Goal: Task Accomplishment & Management: Complete application form

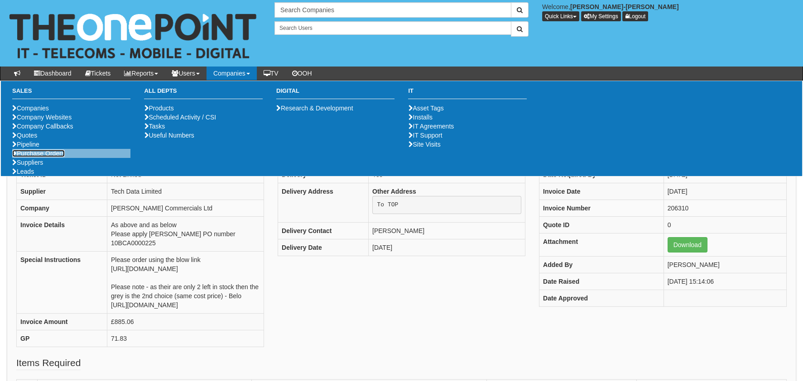
click at [48, 157] on link "Purchase Orders" at bounding box center [38, 153] width 53 height 7
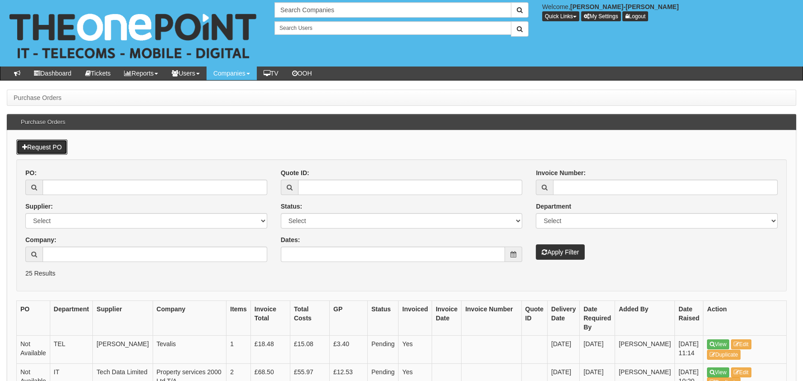
click at [64, 149] on link "Request PO" at bounding box center [41, 146] width 51 height 15
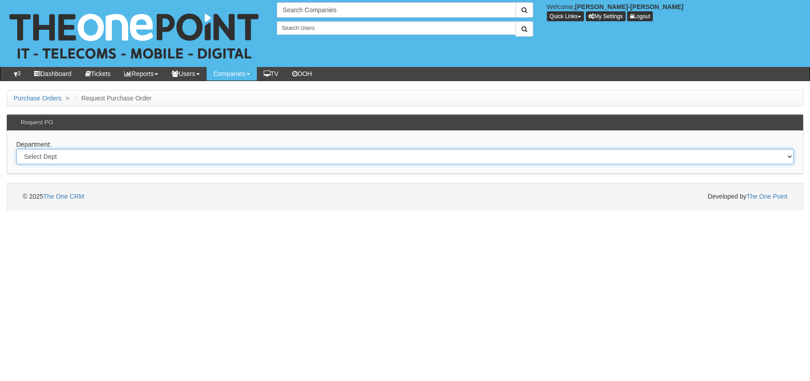
click at [139, 149] on select "Select Dept Digital Internal IT Mobiles Marketing Telecoms" at bounding box center [404, 156] width 777 height 15
select select "?pipeID=&dept=MOB"
click at [16, 149] on select "Select Dept Digital Internal IT Mobiles Marketing Telecoms" at bounding box center [404, 156] width 777 height 15
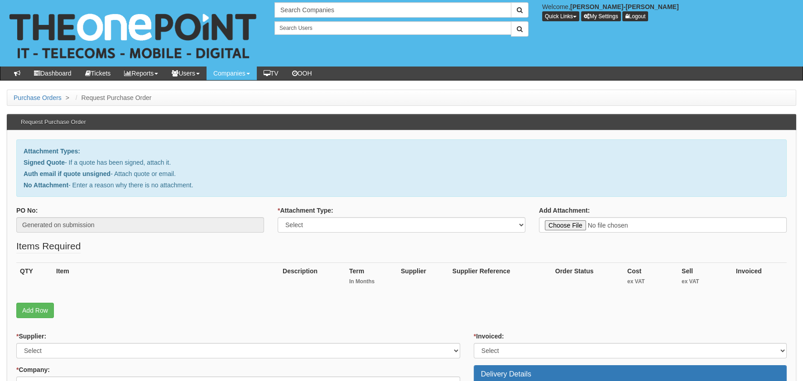
click at [26, 301] on div "QTY Item Description Term In Months Supplier Supplier Reference Order Status Co…" at bounding box center [401, 283] width 770 height 40
click at [39, 306] on link "Add Row" at bounding box center [35, 310] width 38 height 15
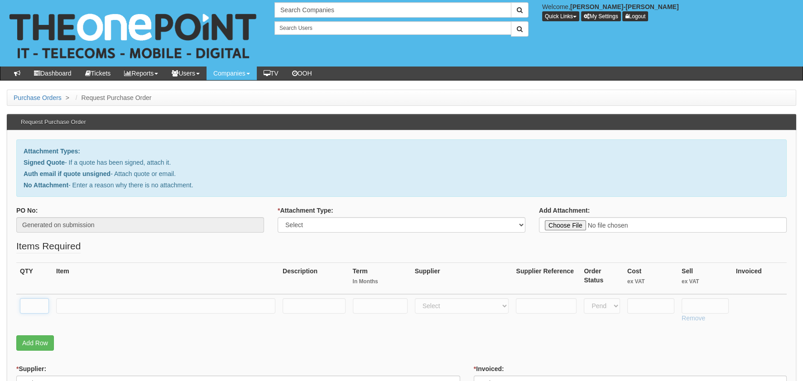
click at [38, 298] on input "text" at bounding box center [34, 305] width 29 height 15
type input "1"
click at [92, 302] on input "text" at bounding box center [165, 305] width 219 height 15
type input "RM POSTAGE"
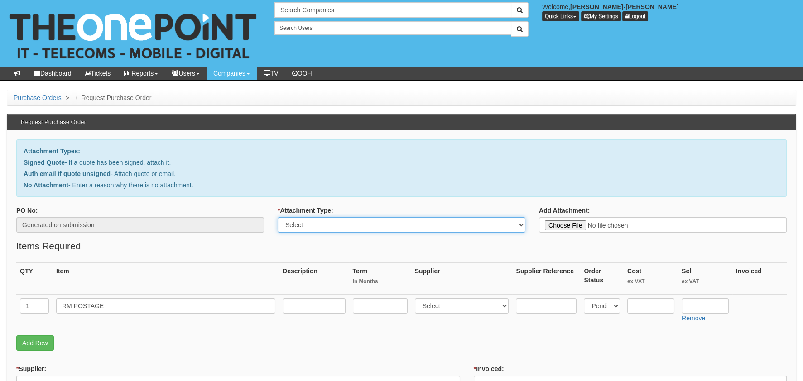
click at [367, 230] on select "Select Signed Quote Auth email with quote if unsigned No Attachment" at bounding box center [402, 224] width 248 height 15
select select "Auth email if quote unsigned"
click at [278, 217] on select "Select Signed Quote Auth email with quote if unsigned No Attachment" at bounding box center [402, 224] width 248 height 15
type input "C:\fakepath\Royal Mail - Postage Confirmation for WP-1010-8256-530.msg"
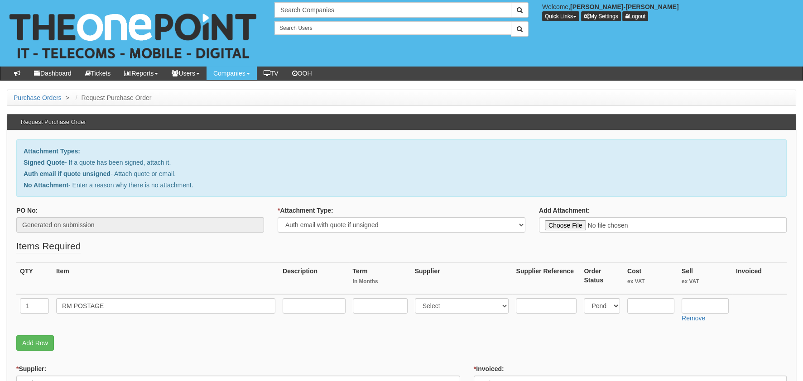
click at [659, 315] on td at bounding box center [650, 310] width 54 height 32
click at [654, 310] on input "text" at bounding box center [650, 305] width 47 height 15
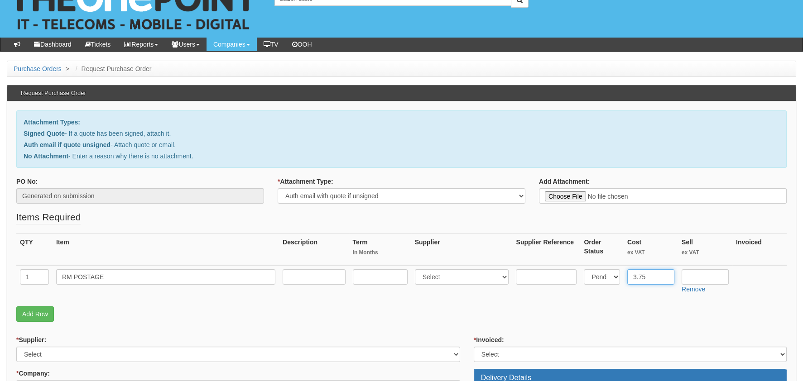
scroll to position [45, 0]
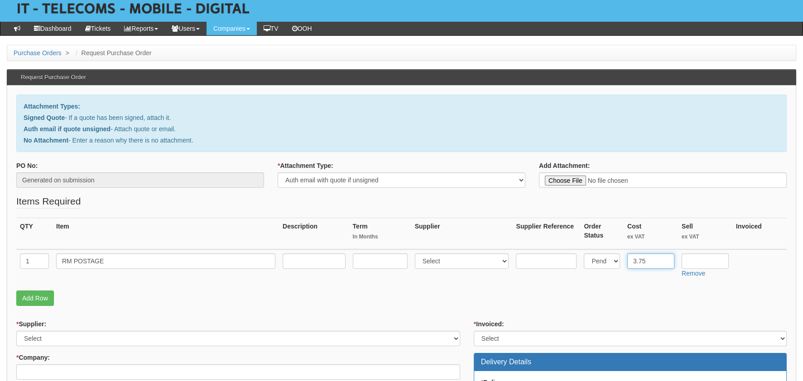
type input "3.75"
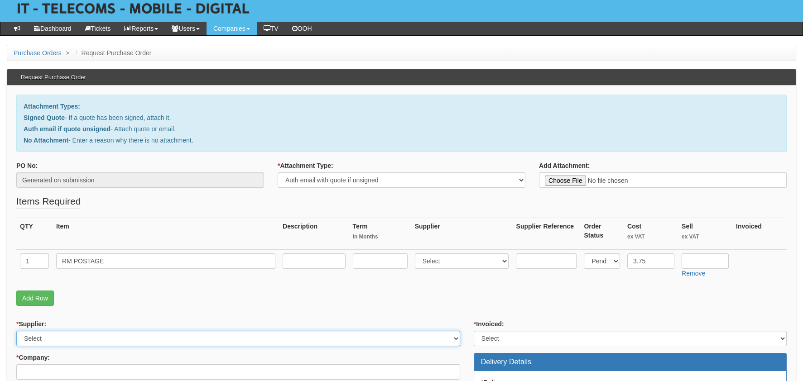
drag, startPoint x: 24, startPoint y: 342, endPoint x: 29, endPoint y: 331, distance: 12.4
click at [24, 342] on select "Select 123 [DOMAIN_NAME] 1Password 3 4Gon [PERSON_NAME] Electric Ltd Abzorb Acc…" at bounding box center [238, 338] width 444 height 15
select select "124"
click at [16, 331] on select "Select 123 REG.co.uk 1Password 3 4Gon AA Jones Electric Ltd Abzorb Access Group…" at bounding box center [238, 338] width 444 height 15
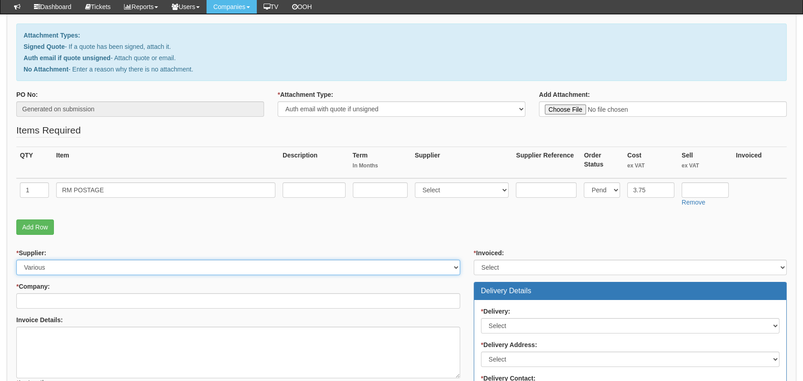
scroll to position [136, 0]
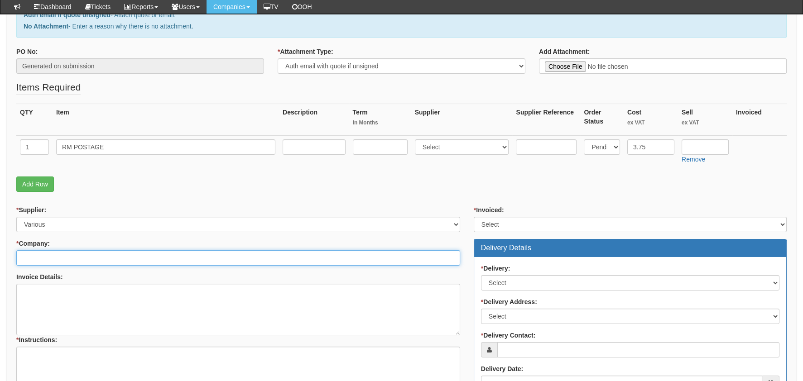
click at [68, 259] on input "* Company:" at bounding box center [238, 257] width 444 height 15
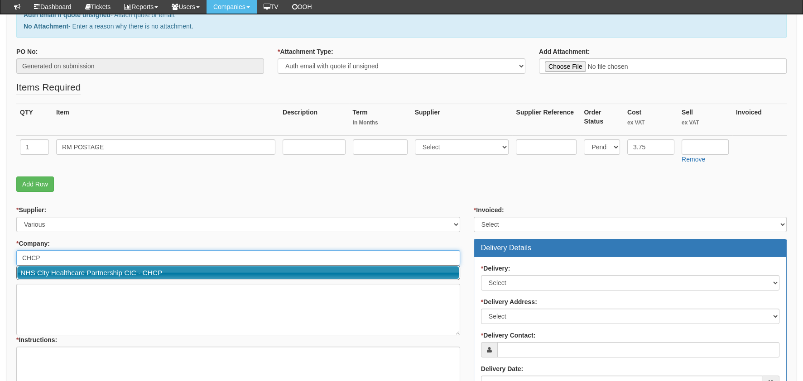
click at [112, 273] on link "NHS City Healthcare Partnership CIC - CHCP" at bounding box center [238, 272] width 442 height 13
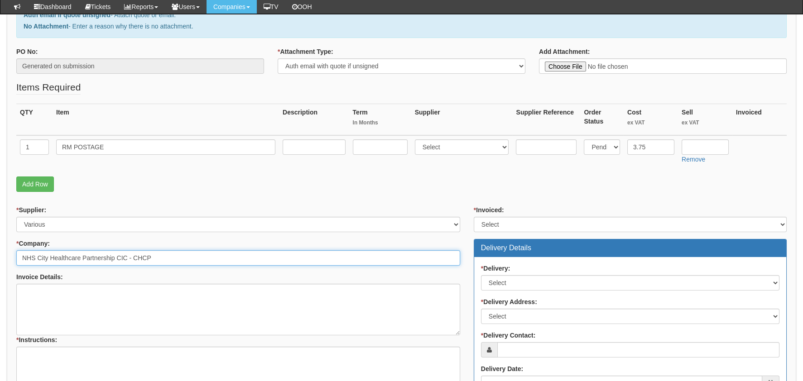
type input "NHS City Healthcare Partnership CIC - CHCP"
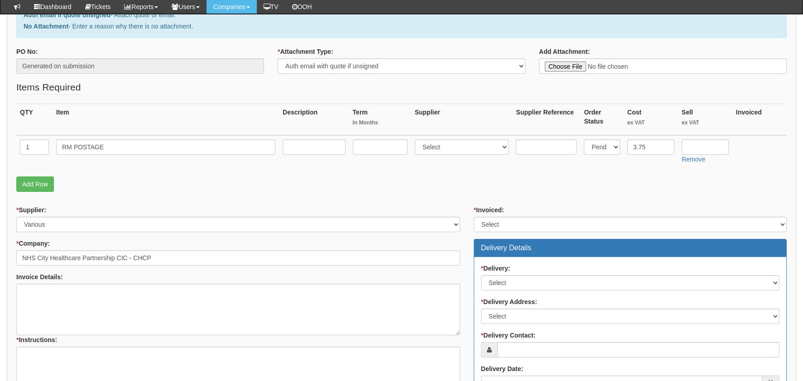
click at [536, 214] on div "* Invoiced: Select Yes No N/A STB (part of order)" at bounding box center [630, 219] width 313 height 27
click at [533, 224] on select "Select Yes No N/A STB (part of order)" at bounding box center [630, 224] width 313 height 15
select select "2"
click at [474, 217] on select "Select Yes No N/A STB (part of order)" at bounding box center [630, 224] width 313 height 15
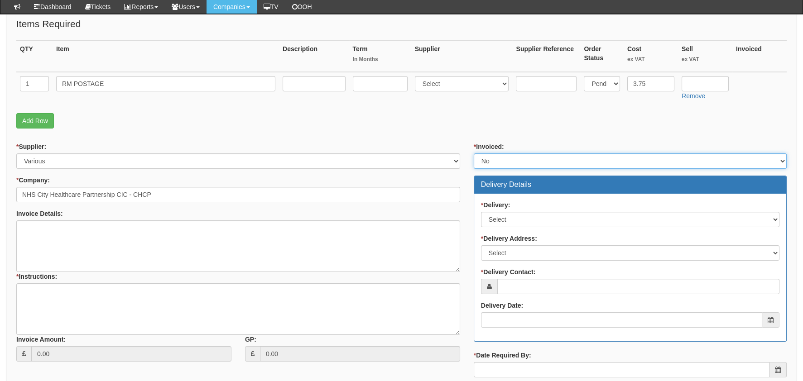
scroll to position [272, 0]
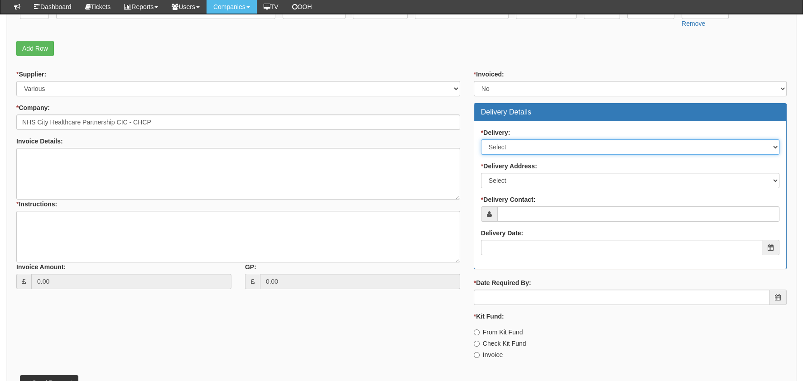
drag, startPoint x: 523, startPoint y: 141, endPoint x: 523, endPoint y: 154, distance: 13.1
click at [523, 141] on select "Select No Not Applicable Yes" at bounding box center [630, 146] width 298 height 15
select select "1"
click at [481, 139] on select "Select No Not Applicable Yes" at bounding box center [630, 146] width 298 height 15
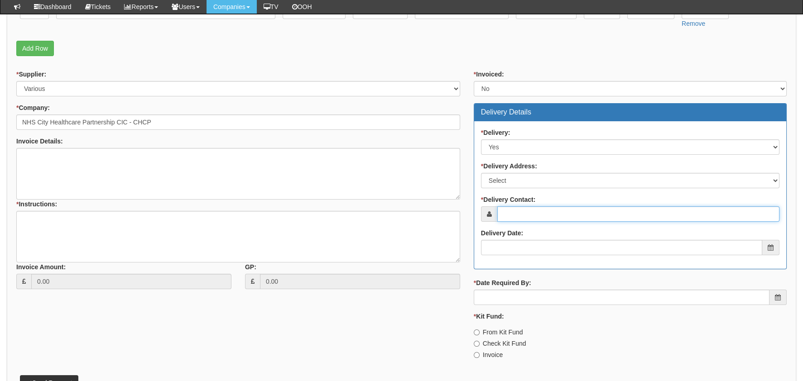
click at [526, 214] on input "* Delivery Contact:" at bounding box center [638, 213] width 282 height 15
type input "l"
type input "[PERSON_NAME]"
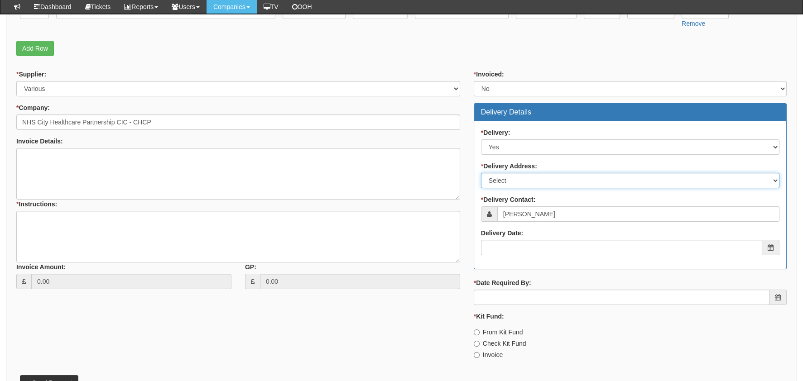
drag, startPoint x: 531, startPoint y: 181, endPoint x: 534, endPoint y: 186, distance: 5.9
click at [531, 180] on select "Select Not Applicable Main Address - HU3 4AE Other" at bounding box center [630, 180] width 298 height 15
select select "other"
click at [481, 173] on select "Select Not Applicable Main Address - HU3 4AE Other" at bounding box center [630, 180] width 298 height 15
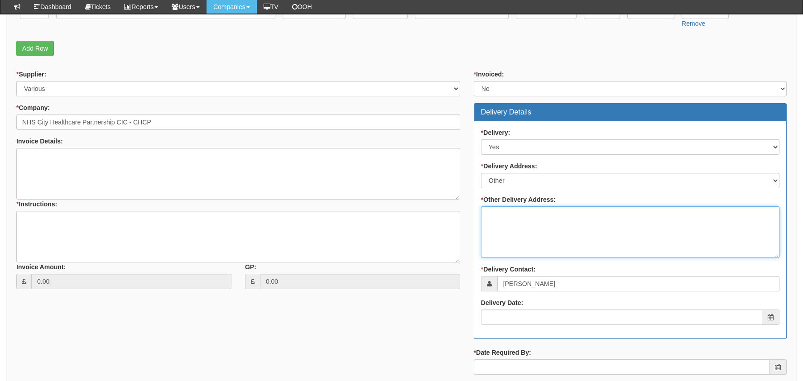
click at [528, 251] on textarea "* Other Delivery Address:" at bounding box center [630, 232] width 298 height 52
type textarea "ST HELENS"
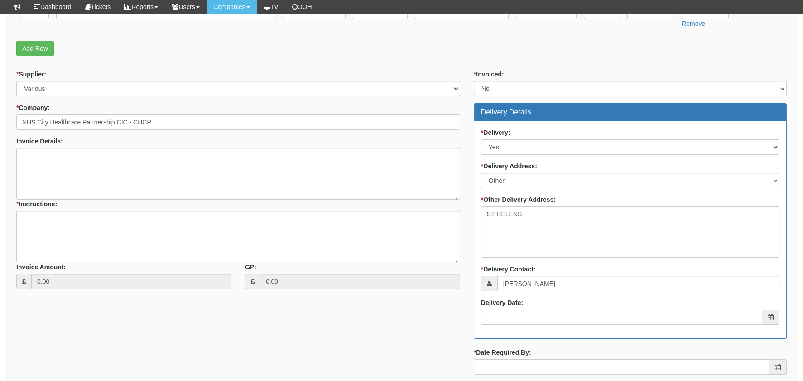
click at [464, 337] on div "* Supplier: Select 123 REG.co.uk 1Password 3 4Gon AA Jones Electric Ltd Abzorb …" at bounding box center [402, 253] width 784 height 366
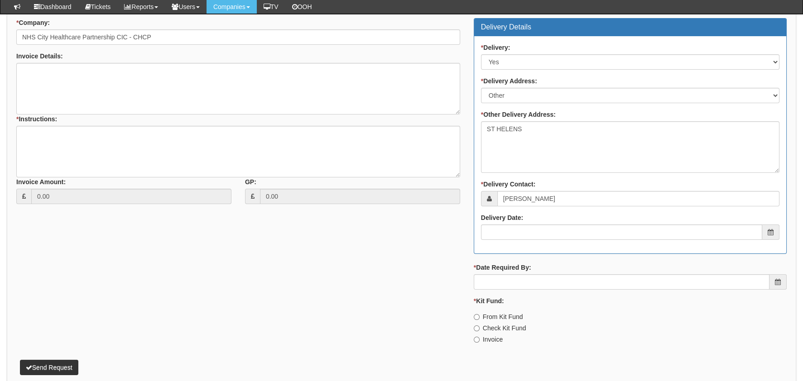
scroll to position [362, 0]
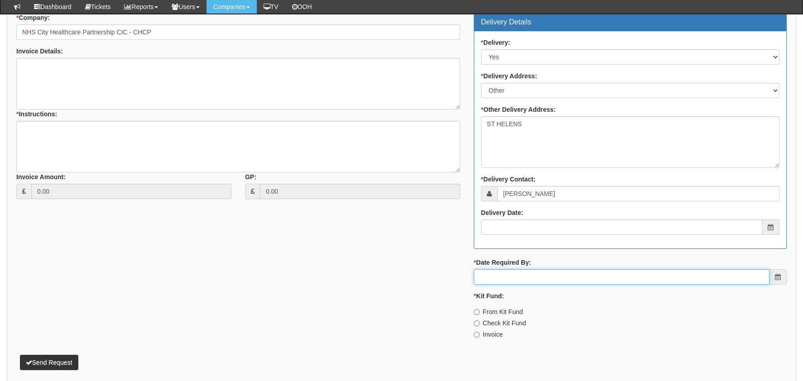
click at [556, 271] on input "* Date Required By:" at bounding box center [622, 276] width 296 height 15
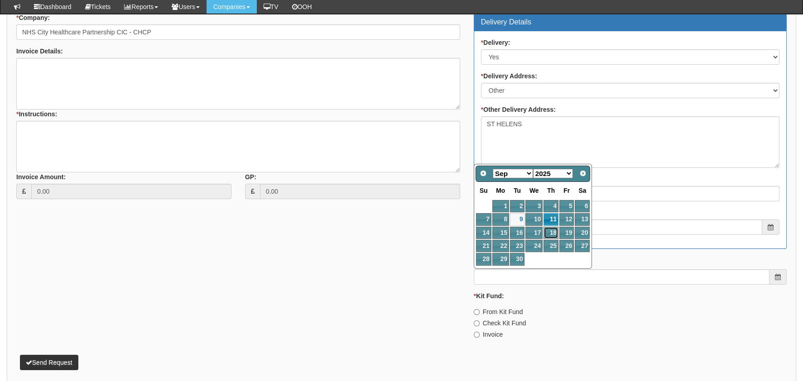
click at [549, 229] on link "18" at bounding box center [550, 233] width 15 height 12
type input "2025-09-18"
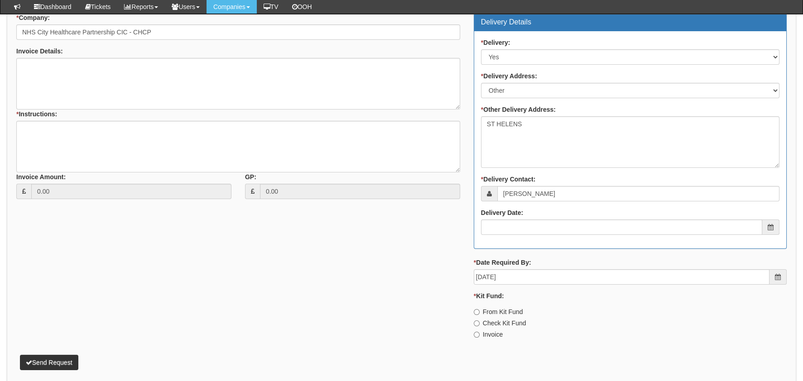
click at [487, 330] on label "Invoice" at bounding box center [488, 334] width 29 height 9
click at [479, 332] on input "Invoice" at bounding box center [477, 335] width 6 height 6
radio input "true"
click at [190, 155] on textarea "* Instructions:" at bounding box center [238, 147] width 444 height 52
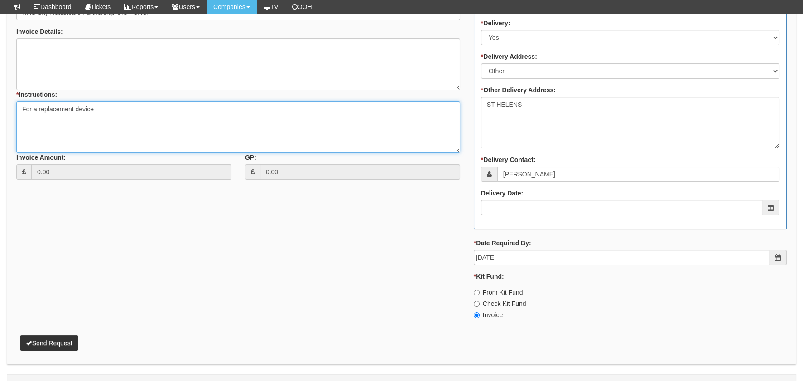
scroll to position [400, 0]
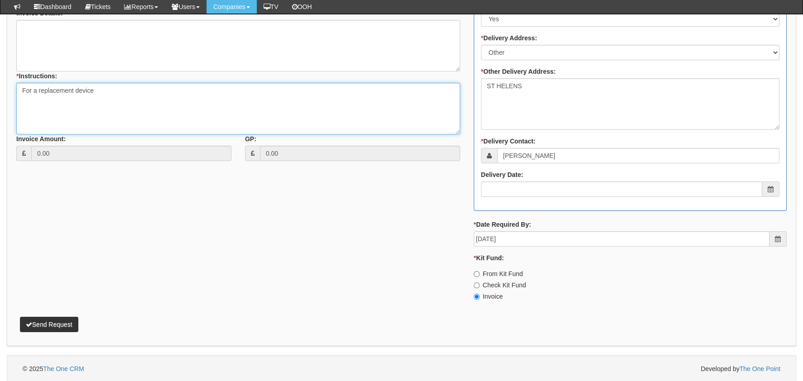
type textarea "For a replacement device"
click at [62, 328] on button "Send Request" at bounding box center [49, 324] width 58 height 15
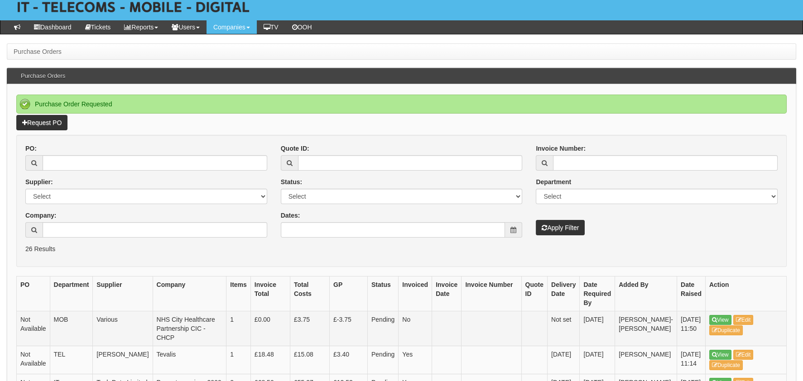
scroll to position [181, 0]
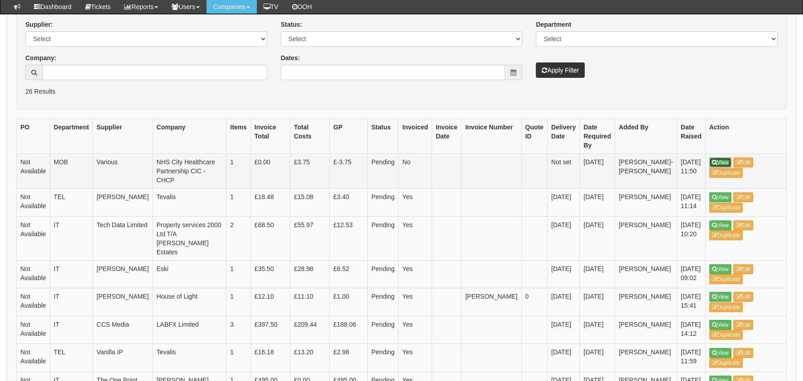
click at [709, 162] on link "View" at bounding box center [720, 163] width 22 height 10
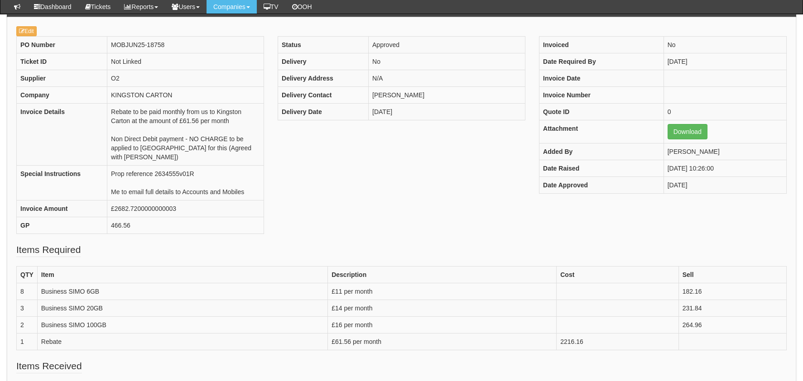
scroll to position [45, 0]
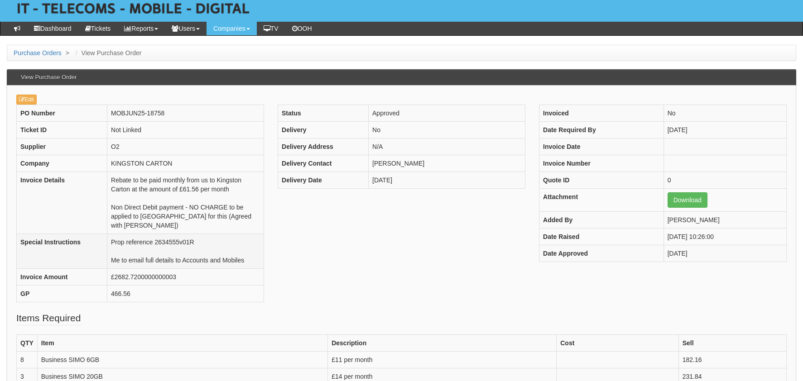
click at [181, 241] on td "Prop reference 2634555v01R Me to email full details to Accounts and Mobiles" at bounding box center [185, 251] width 157 height 35
click at [181, 240] on td "Prop reference 2634555v01R Me to email full details to Accounts and Mobiles" at bounding box center [185, 251] width 157 height 35
copy td "2634555v01R"
